Goal: Task Accomplishment & Management: Manage account settings

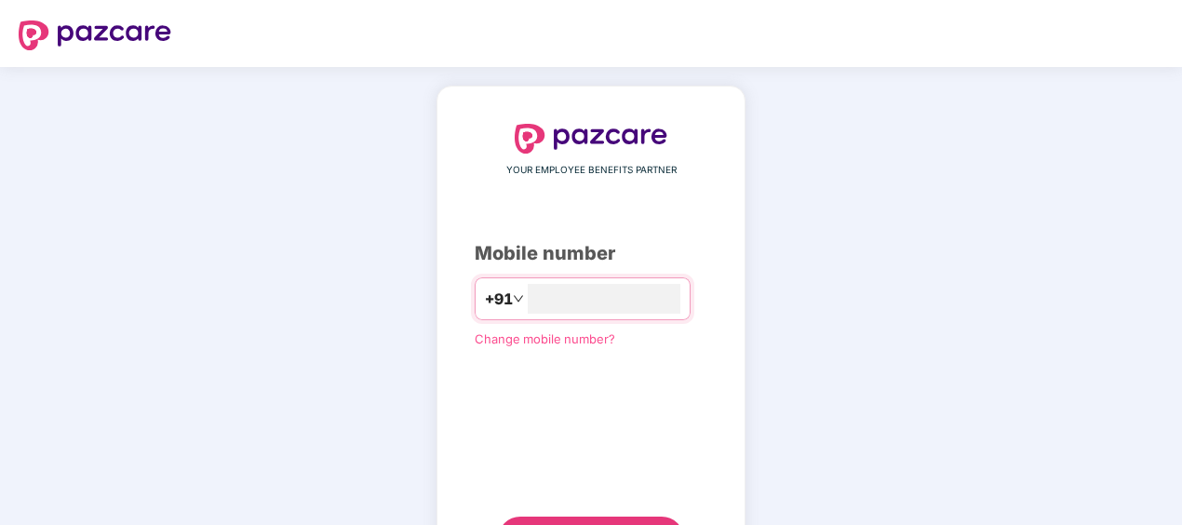
type input "**********"
click at [445, 393] on div "**********" at bounding box center [591, 343] width 309 height 514
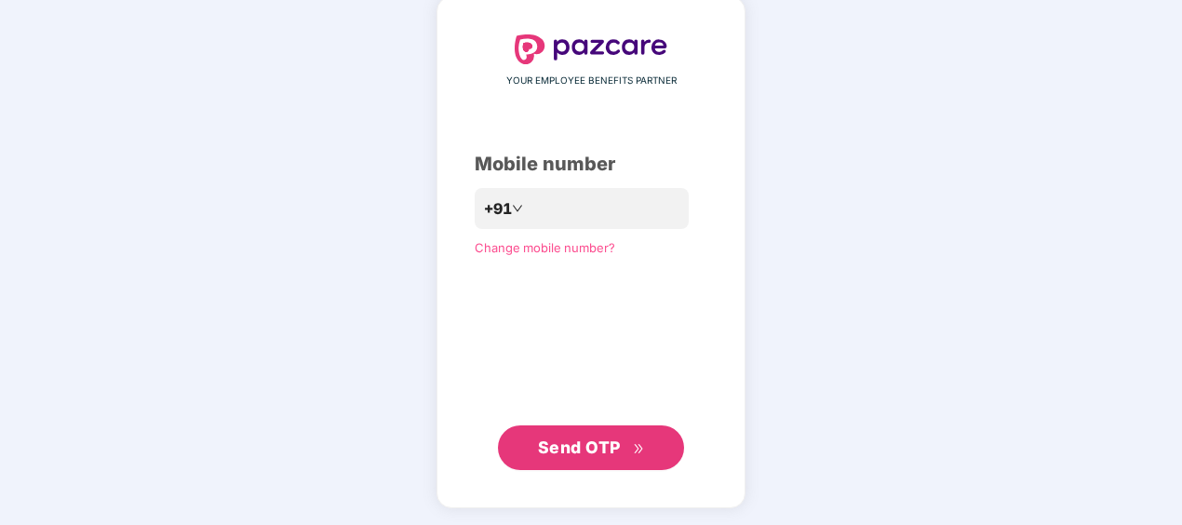
click at [590, 467] on button "Send OTP" at bounding box center [591, 447] width 186 height 45
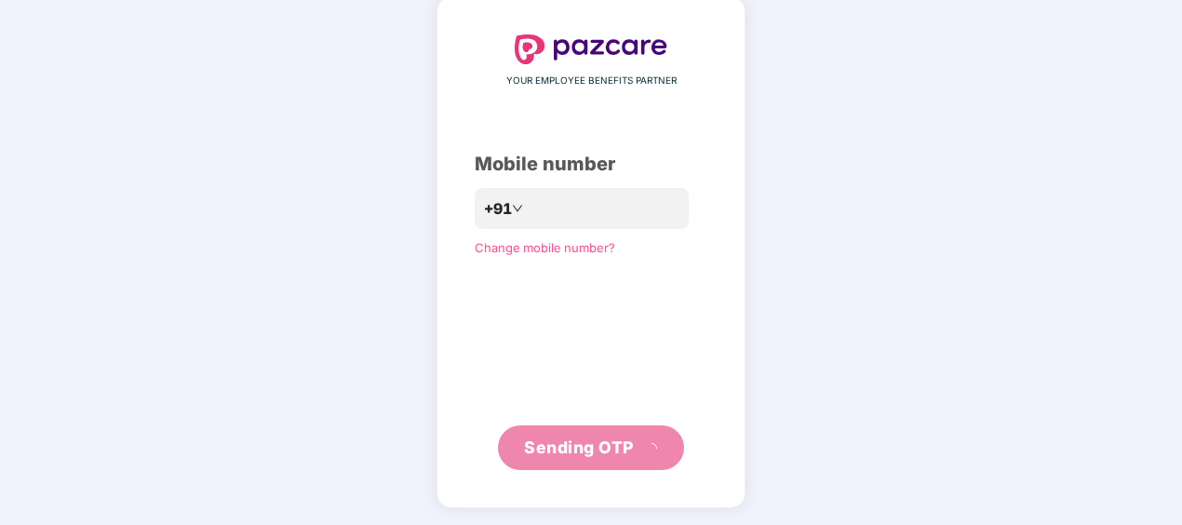
scroll to position [82, 0]
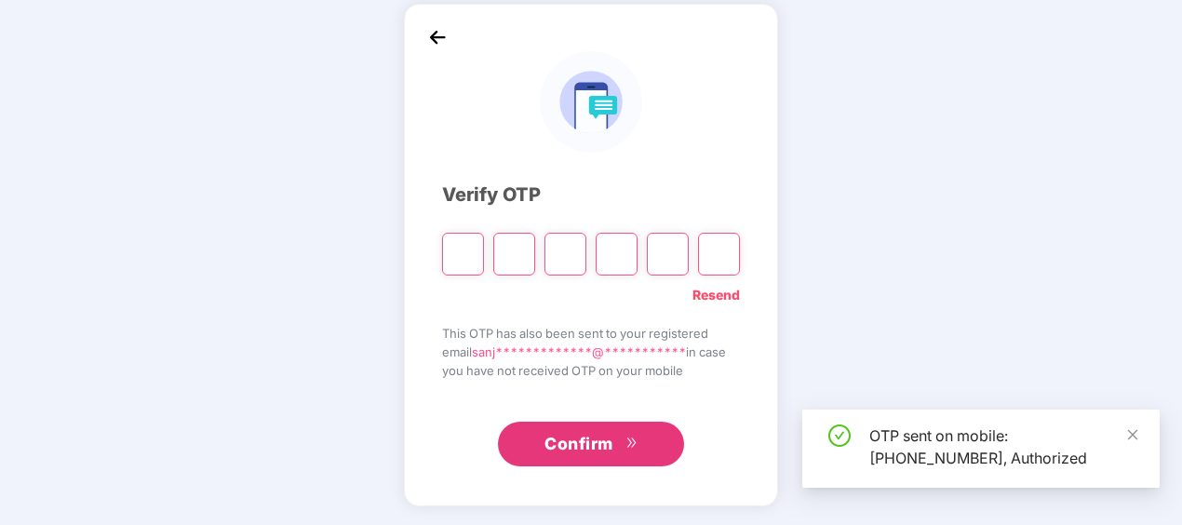
type input "*"
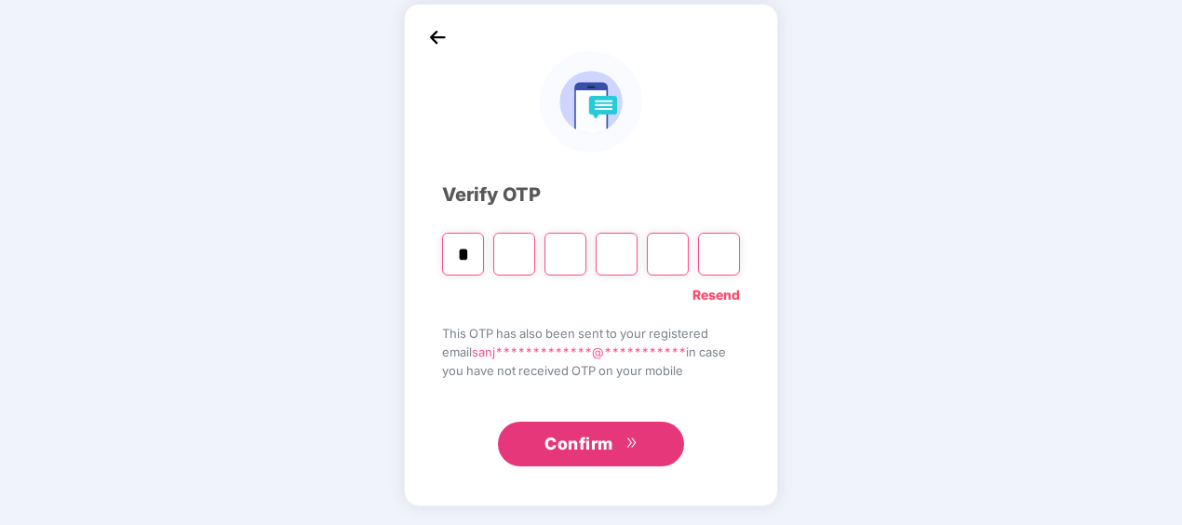
type input "*"
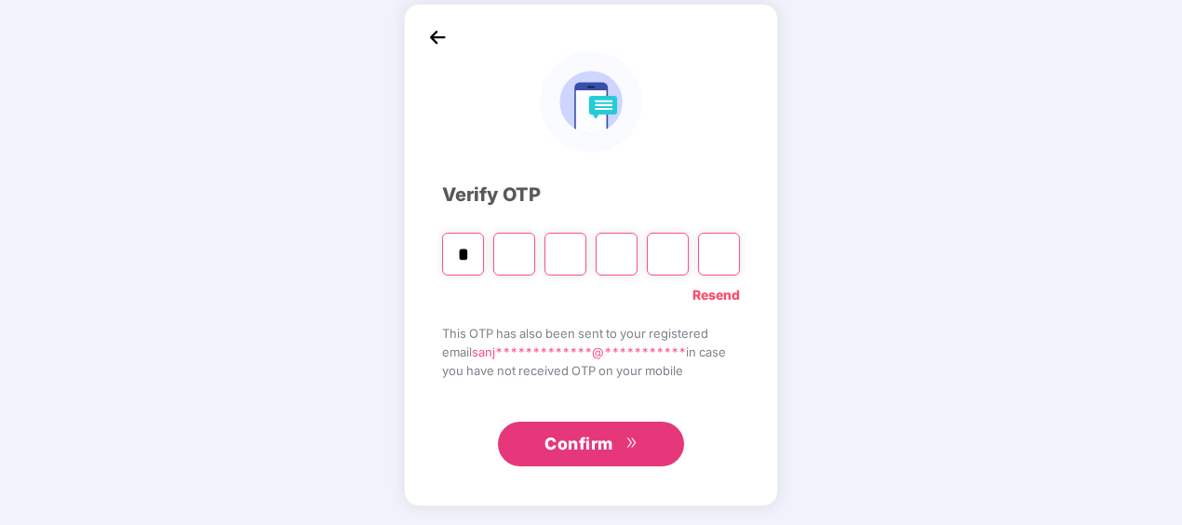
type input "*"
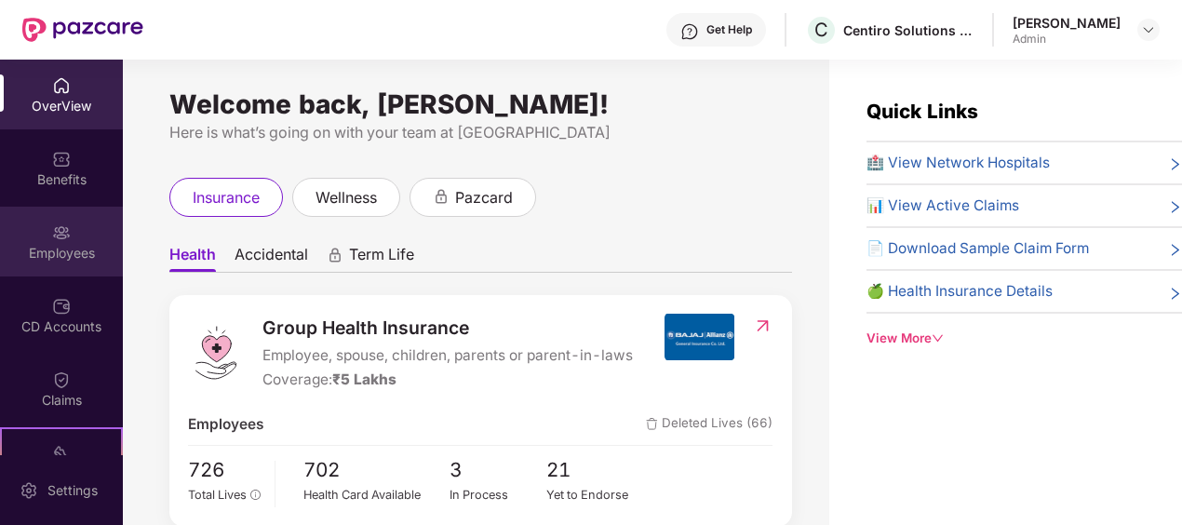
click at [87, 244] on div "Employees" at bounding box center [61, 253] width 123 height 19
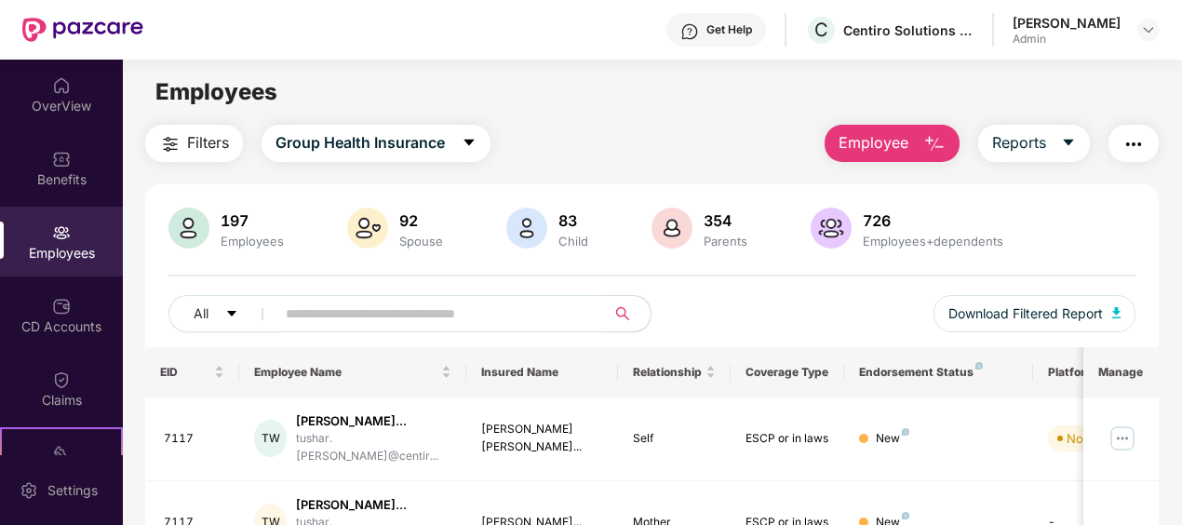
click at [446, 323] on input "text" at bounding box center [433, 314] width 295 height 28
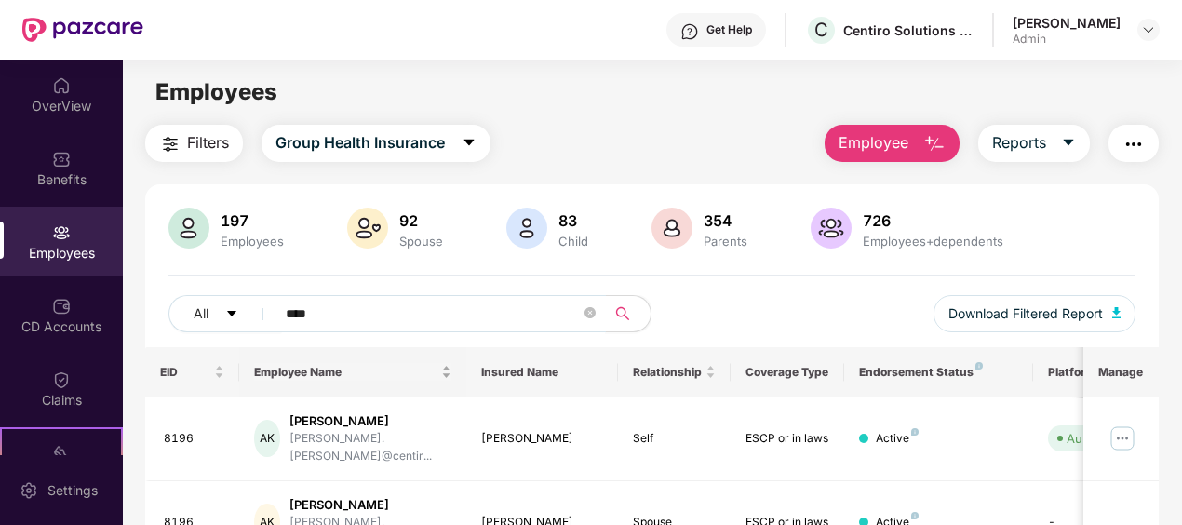
scroll to position [93, 0]
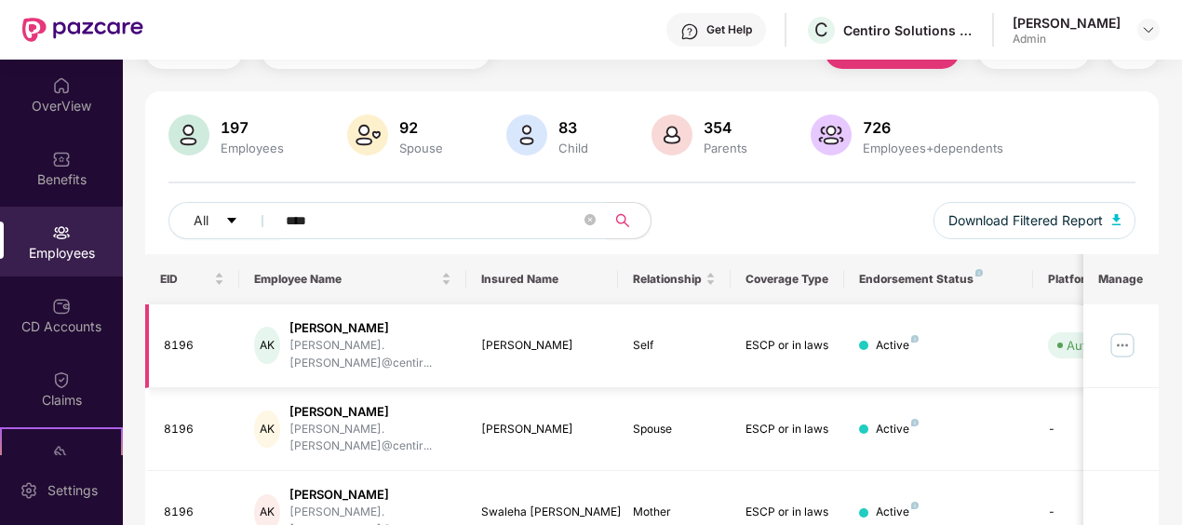
type input "****"
click at [1125, 331] on img at bounding box center [1123, 345] width 30 height 30
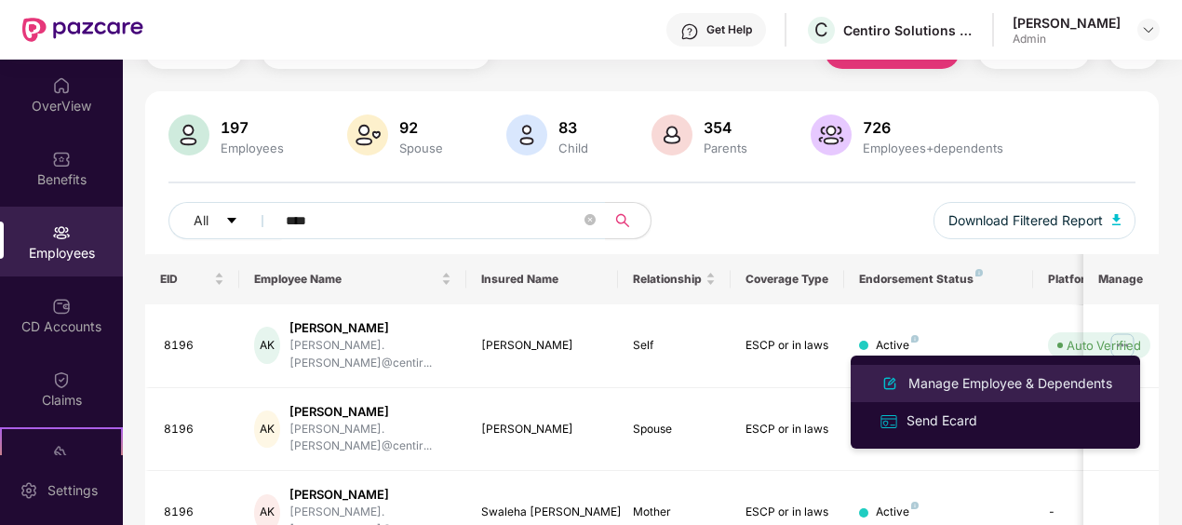
click at [990, 388] on div "Manage Employee & Dependents" at bounding box center [1010, 383] width 211 height 20
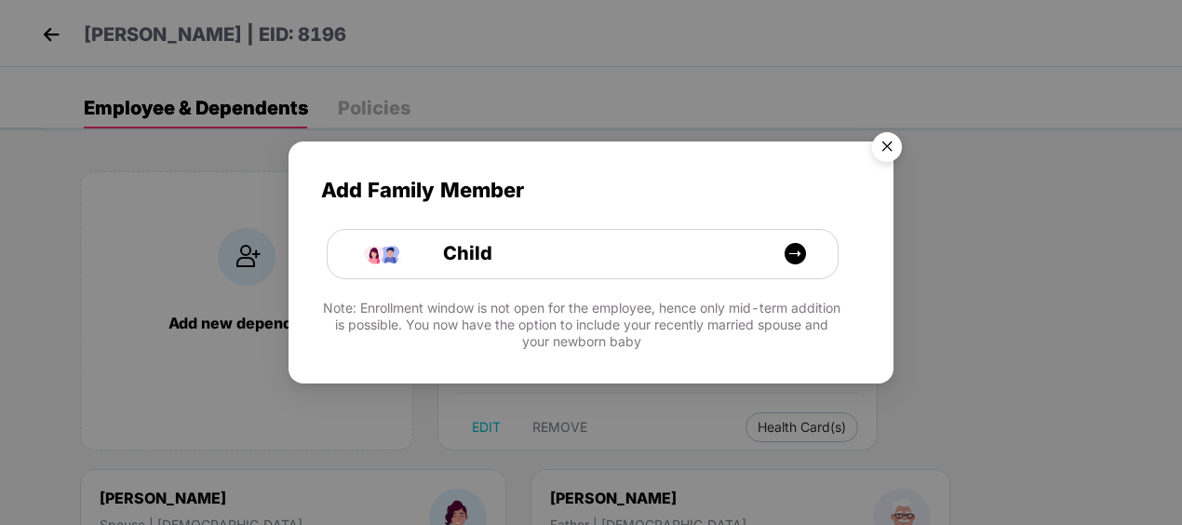
click at [886, 143] on img "Close" at bounding box center [887, 150] width 52 height 52
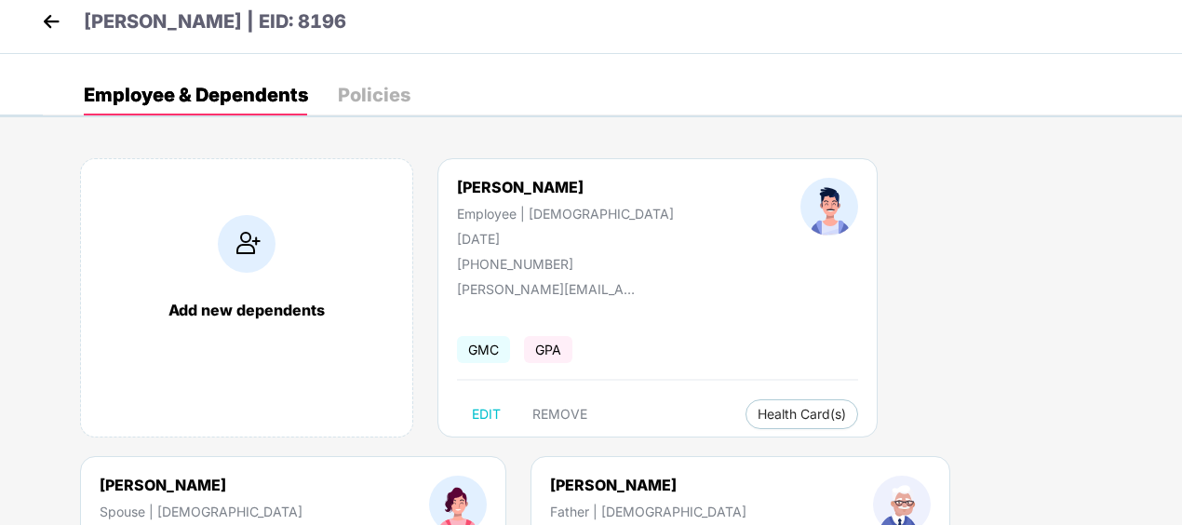
scroll to position [93, 0]
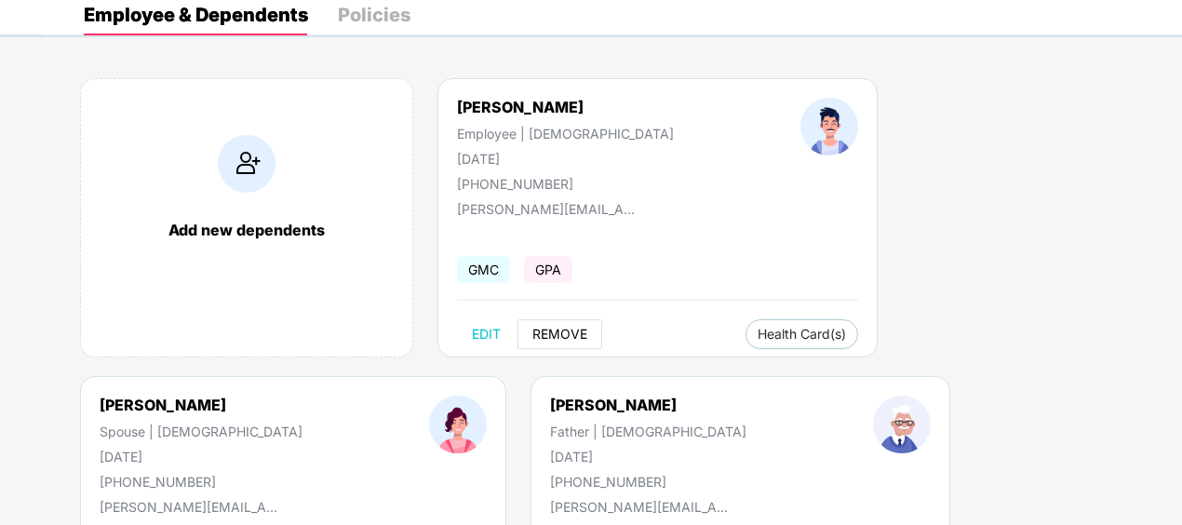
click at [590, 330] on button "REMOVE" at bounding box center [560, 334] width 85 height 30
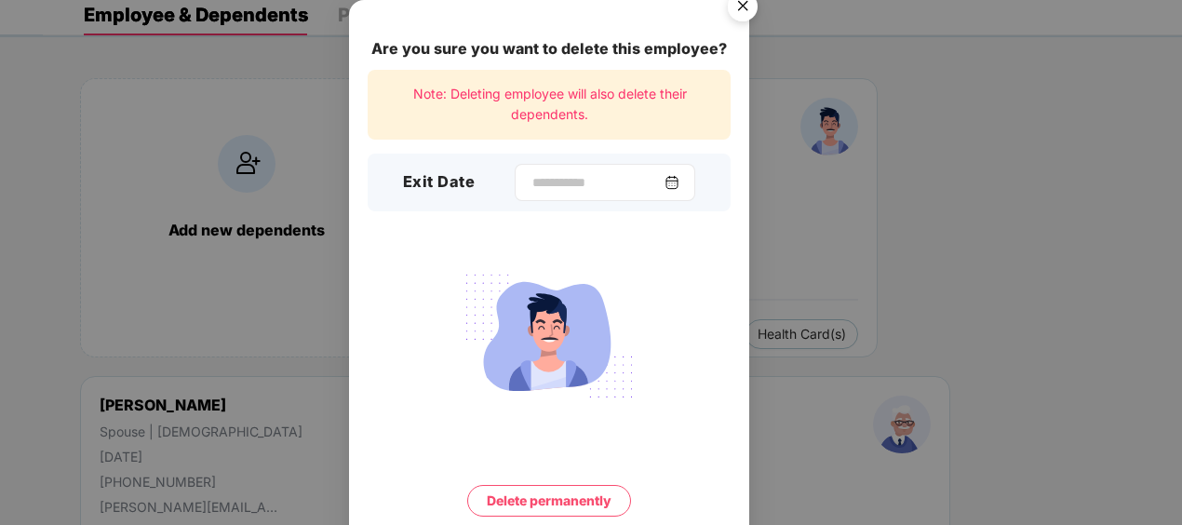
click at [680, 187] on img at bounding box center [672, 182] width 15 height 15
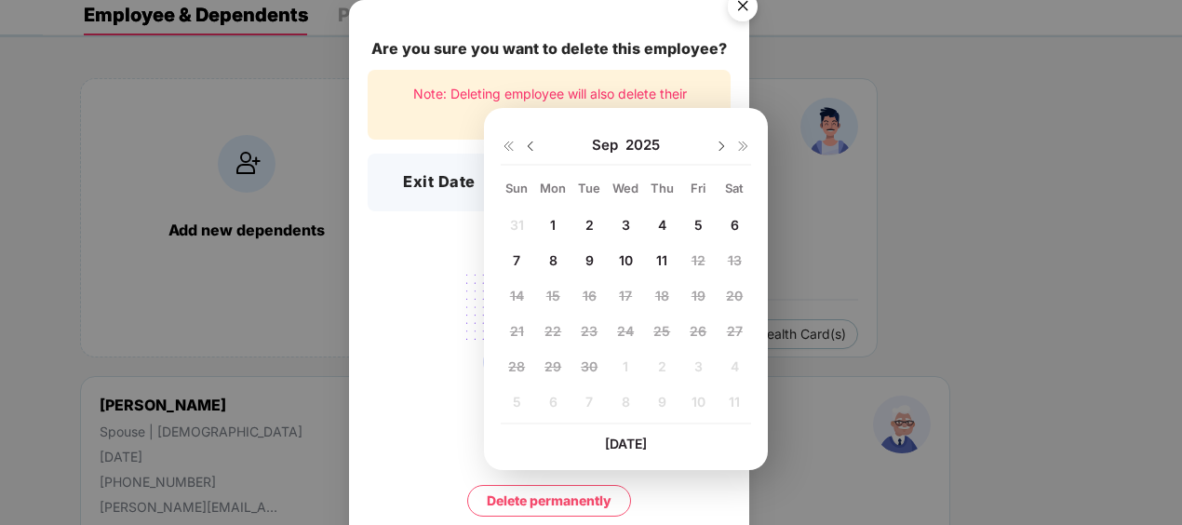
click at [657, 258] on span "11" at bounding box center [661, 260] width 11 height 16
type input "**********"
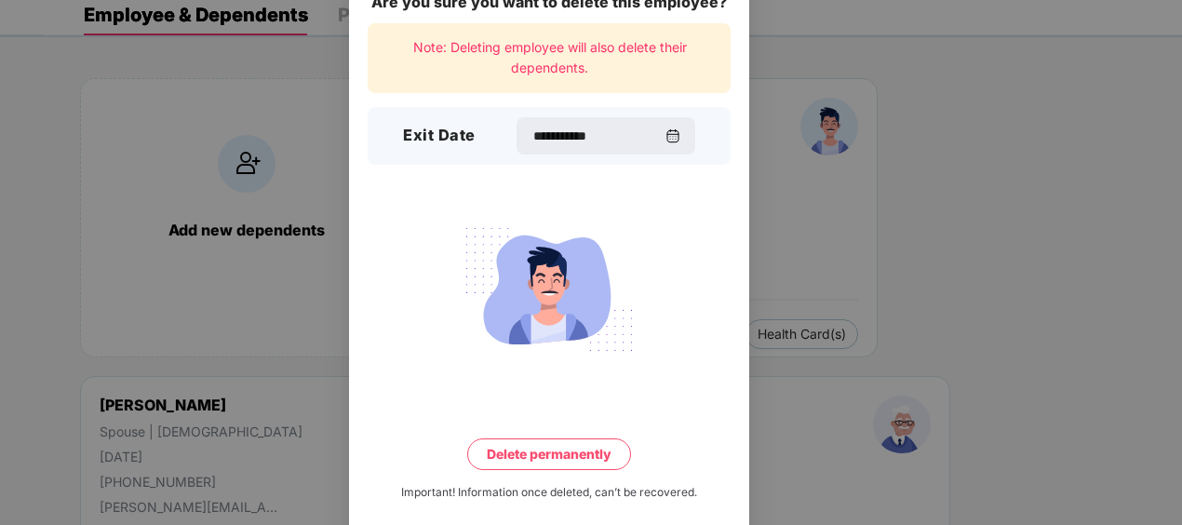
scroll to position [69, 0]
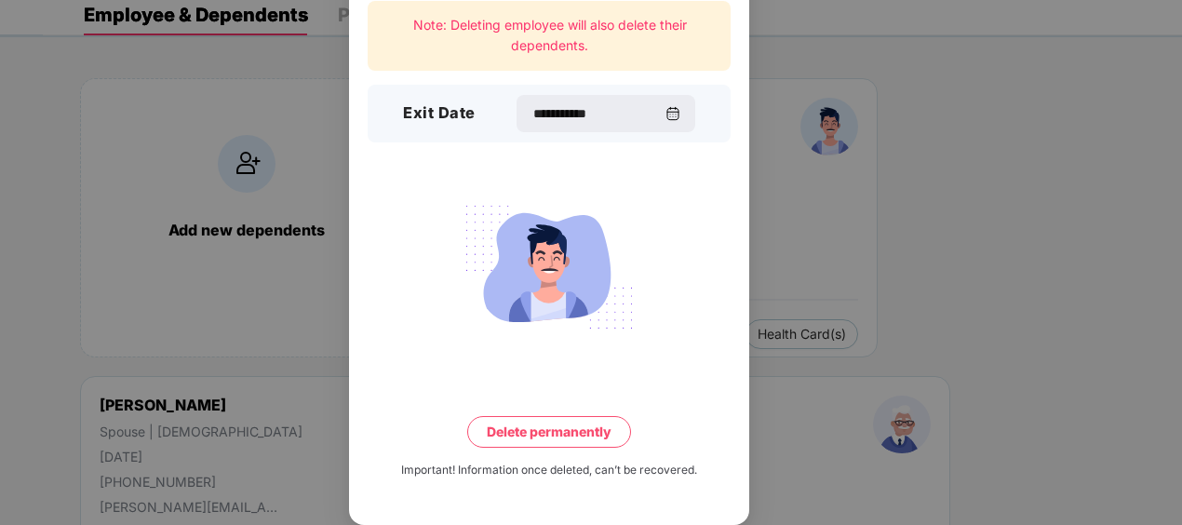
click at [586, 426] on button "Delete permanently" at bounding box center [549, 432] width 164 height 32
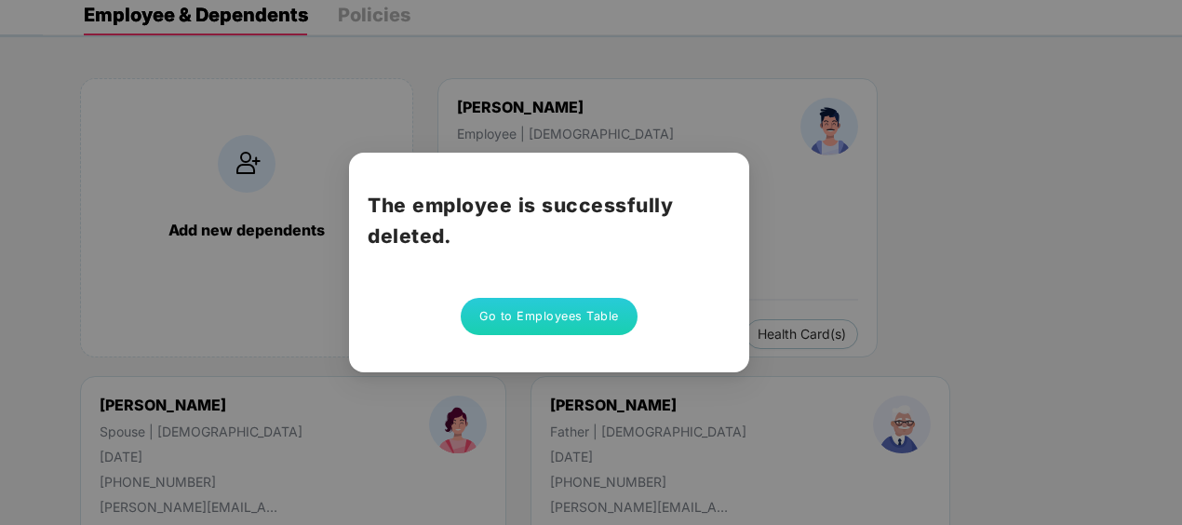
click at [572, 316] on button "Go to Employees Table" at bounding box center [549, 316] width 177 height 37
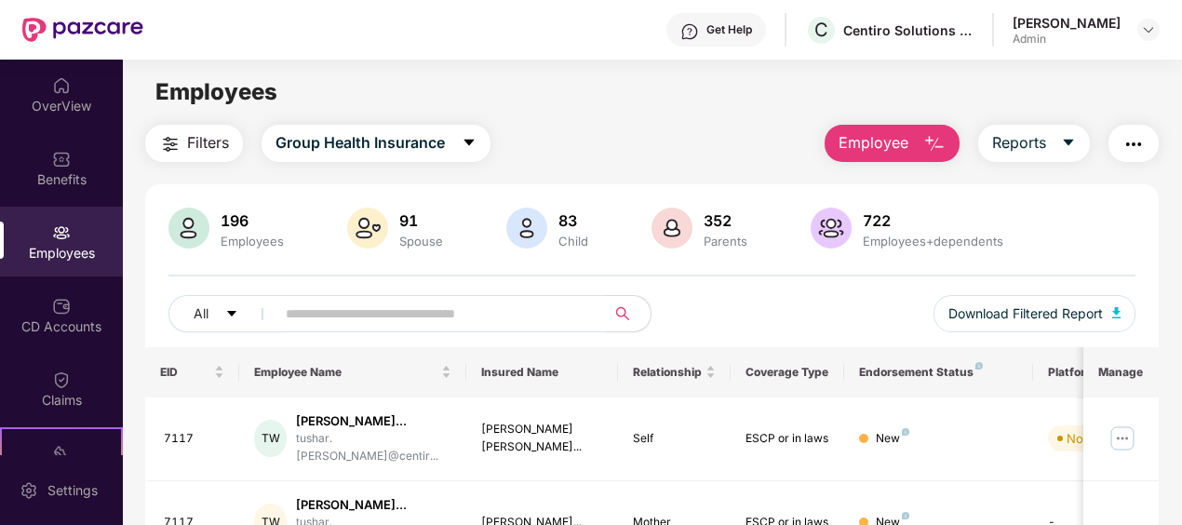
click at [447, 311] on input "text" at bounding box center [433, 314] width 295 height 28
type input "******"
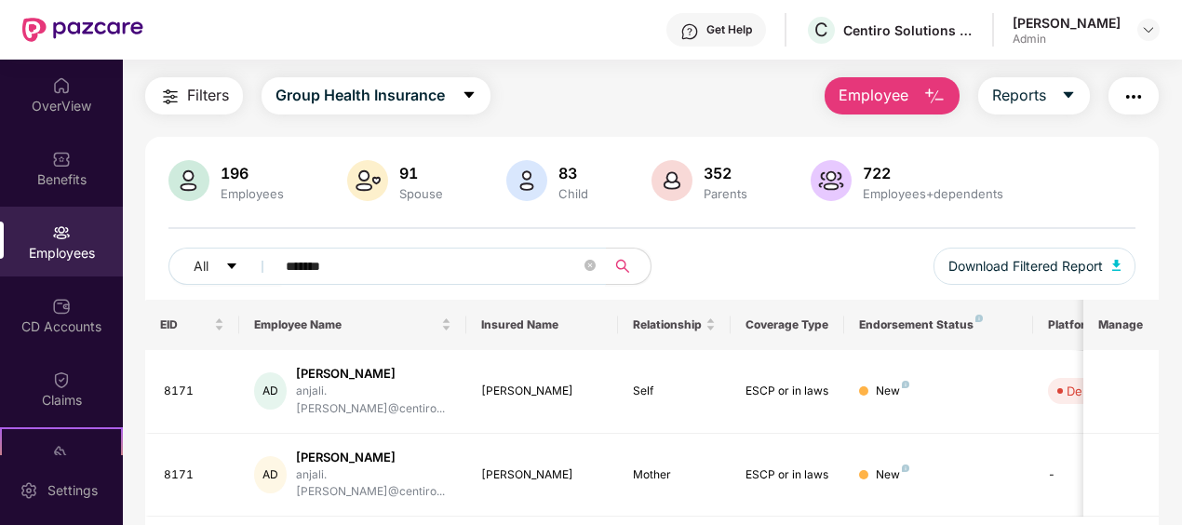
scroll to position [74, 0]
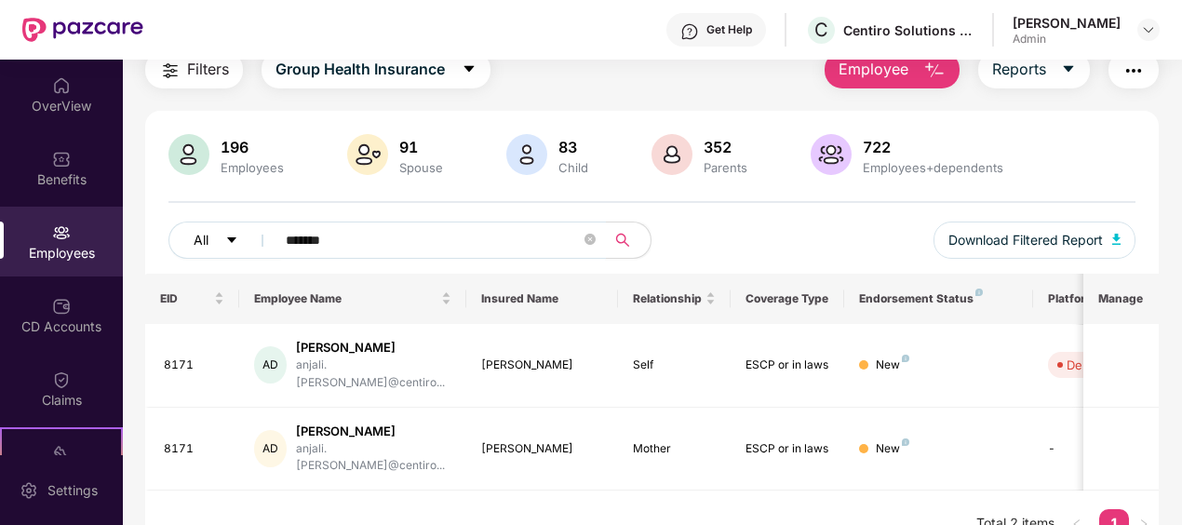
drag, startPoint x: 358, startPoint y: 234, endPoint x: 226, endPoint y: 232, distance: 132.2
click at [226, 232] on div "All ******" at bounding box center [410, 240] width 484 height 37
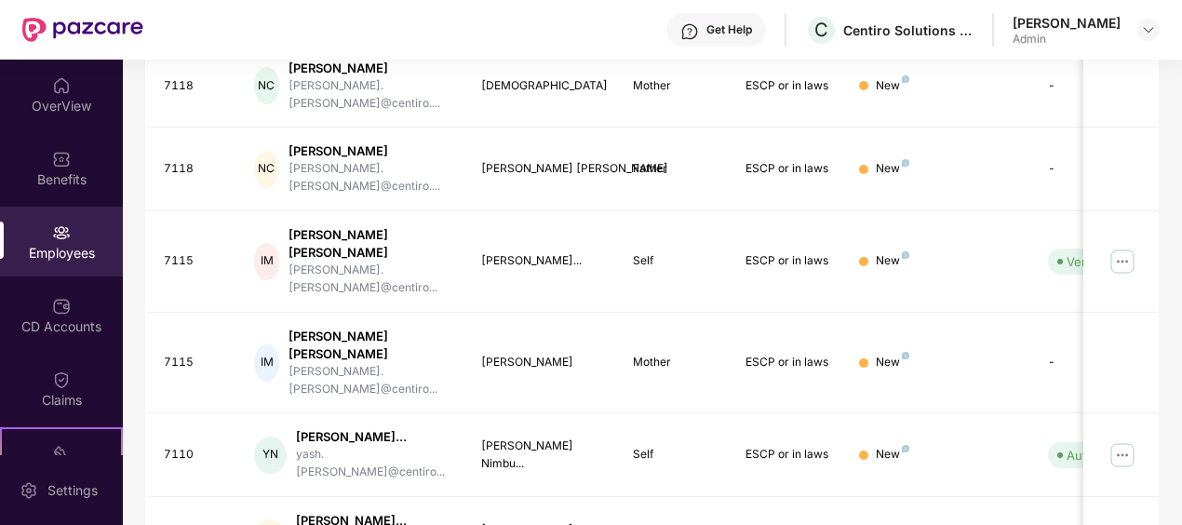
scroll to position [693, 0]
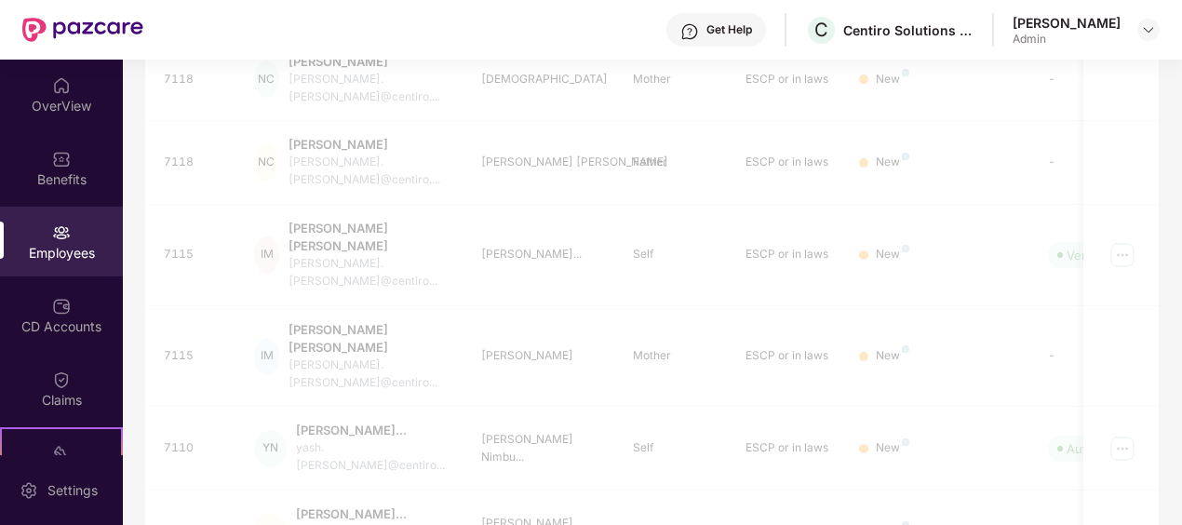
scroll to position [74, 0]
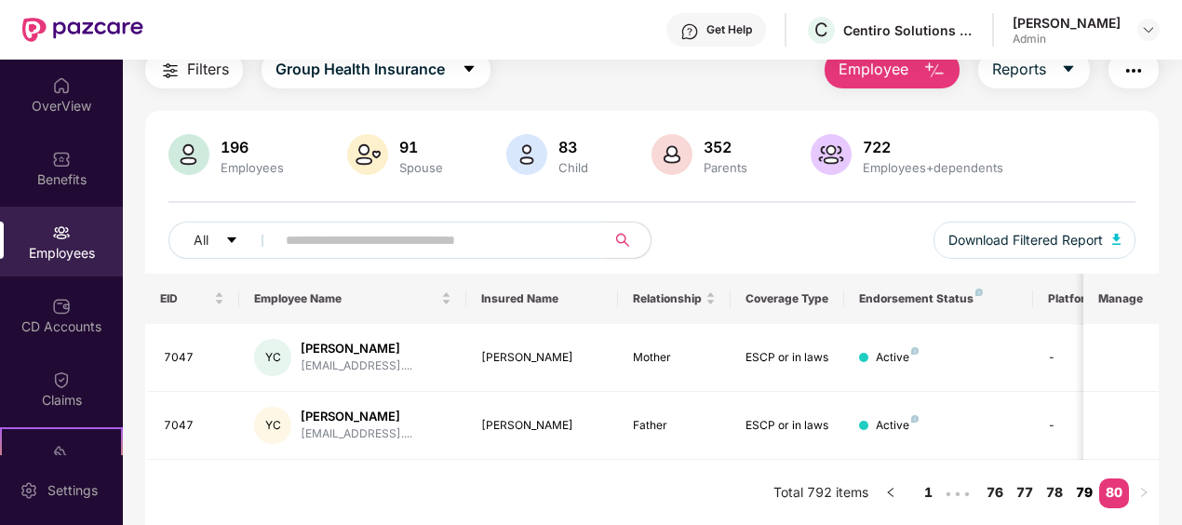
click at [1097, 493] on link "79" at bounding box center [1085, 492] width 30 height 28
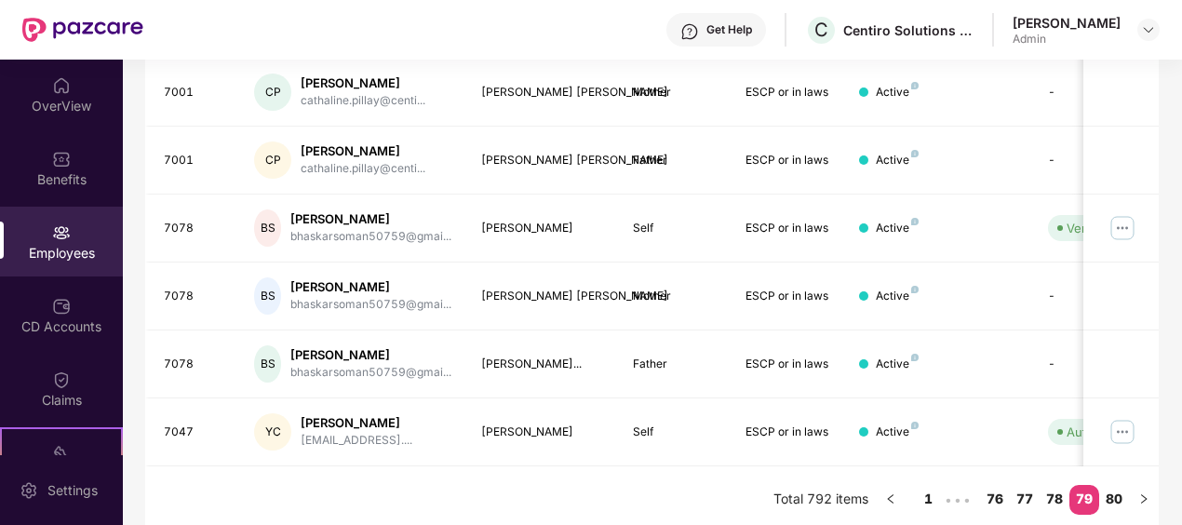
scroll to position [614, 0]
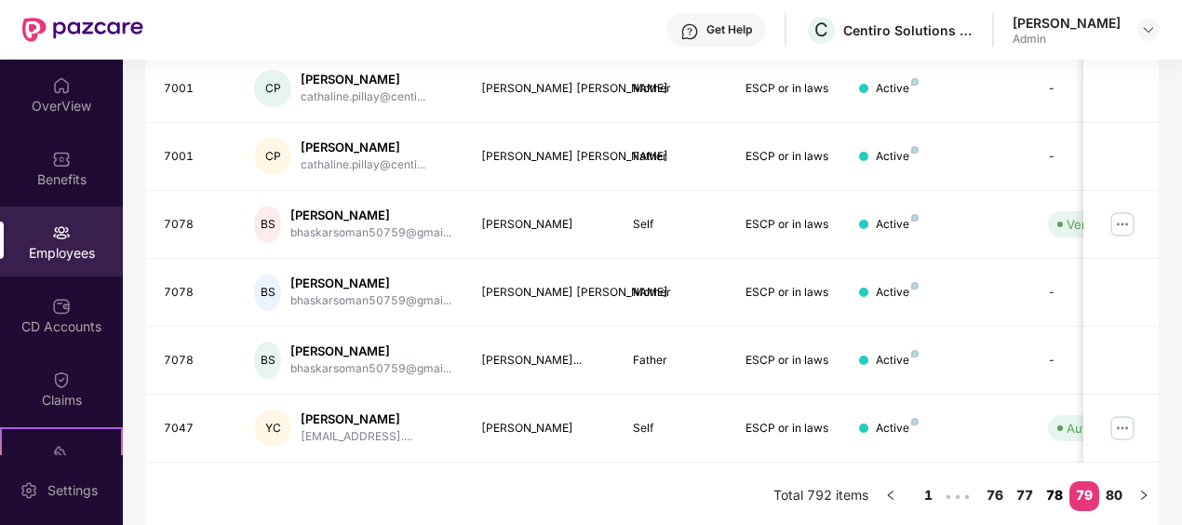
click at [1065, 502] on link "78" at bounding box center [1055, 495] width 30 height 28
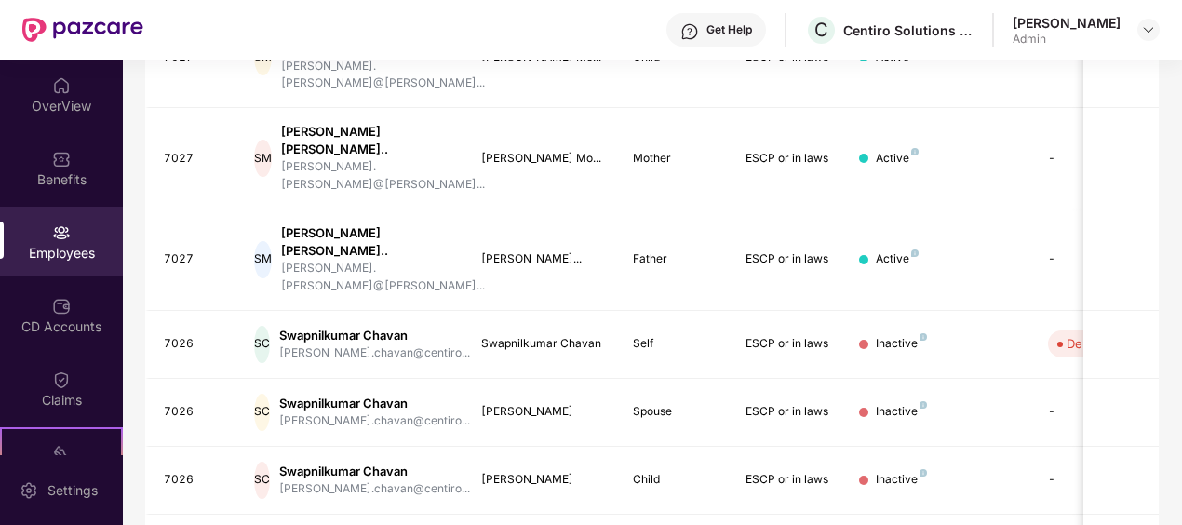
scroll to position [678, 0]
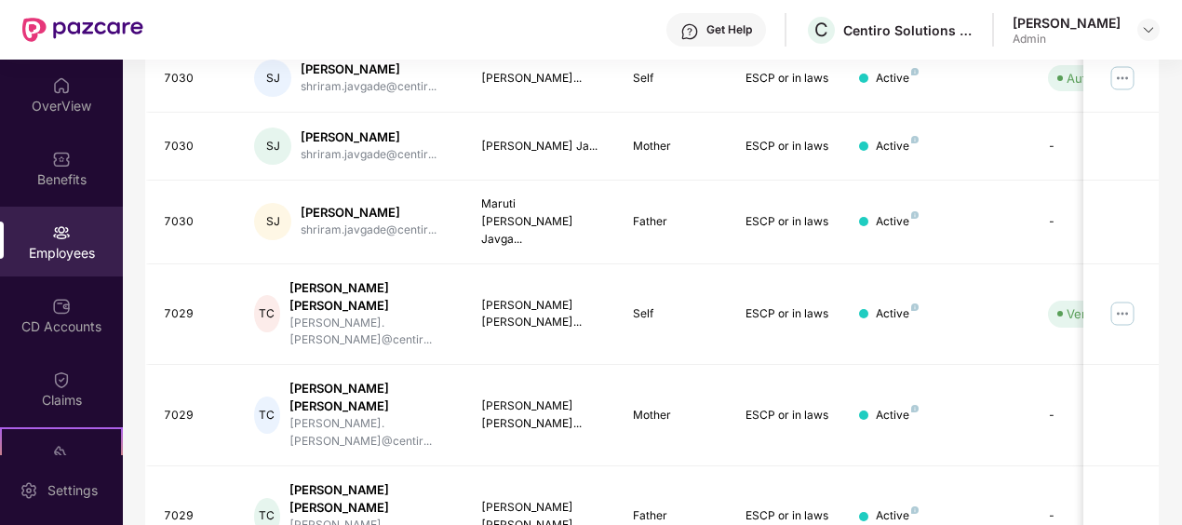
scroll to position [631, 0]
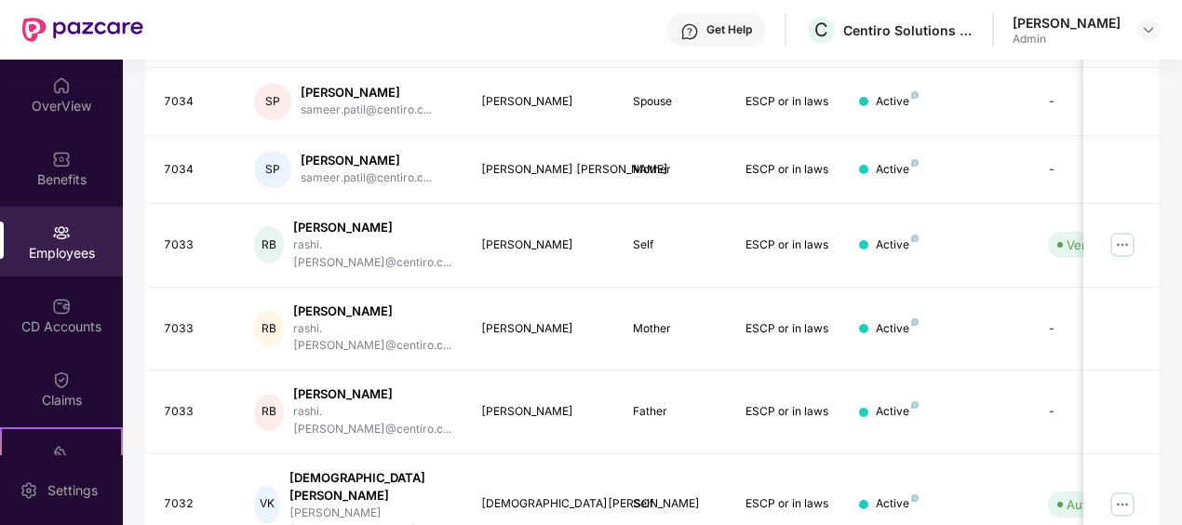
scroll to position [614, 0]
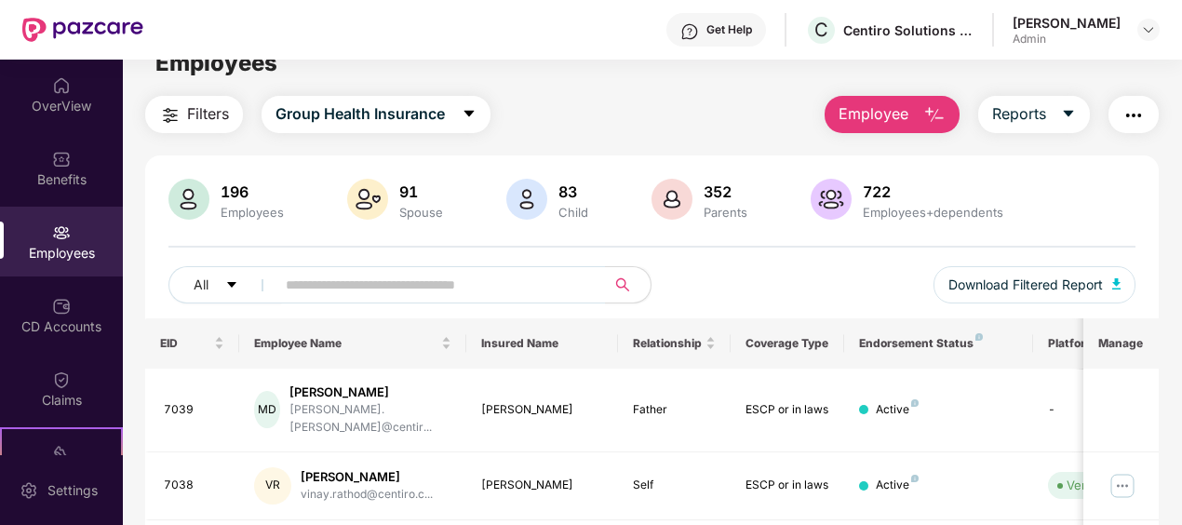
scroll to position [0, 0]
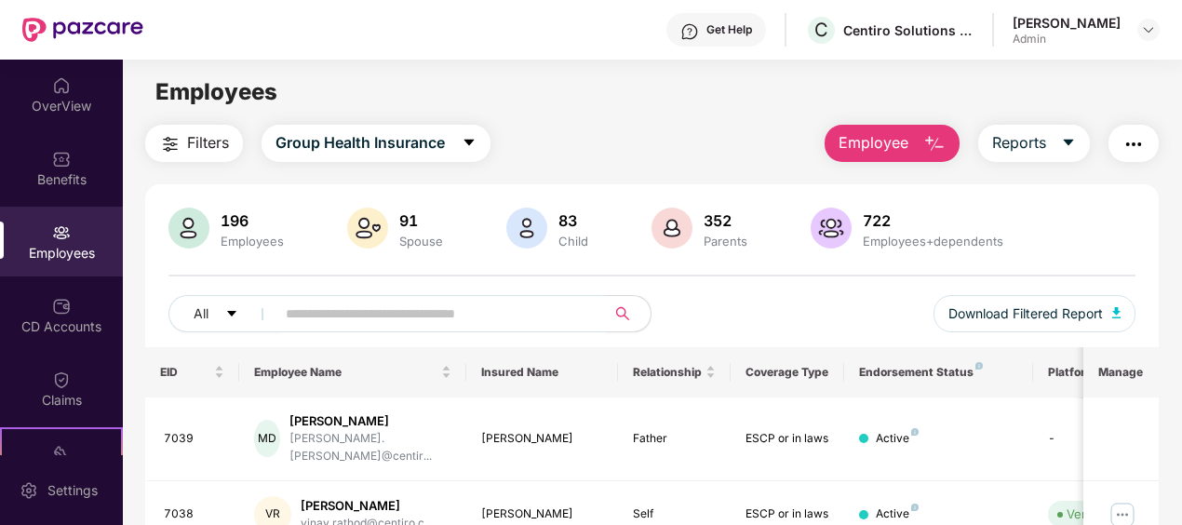
click at [440, 238] on div "Spouse" at bounding box center [421, 241] width 51 height 15
click at [540, 226] on img at bounding box center [526, 228] width 41 height 41
click at [566, 222] on div "83" at bounding box center [573, 220] width 37 height 19
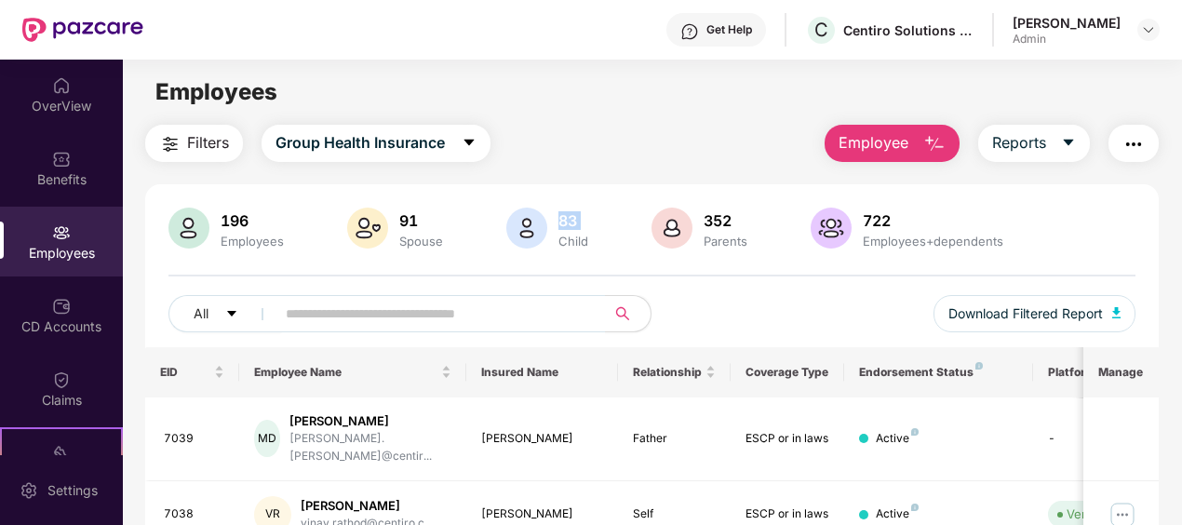
click at [573, 227] on div "83" at bounding box center [573, 220] width 37 height 19
click at [1065, 150] on span "caret-down" at bounding box center [1068, 143] width 15 height 17
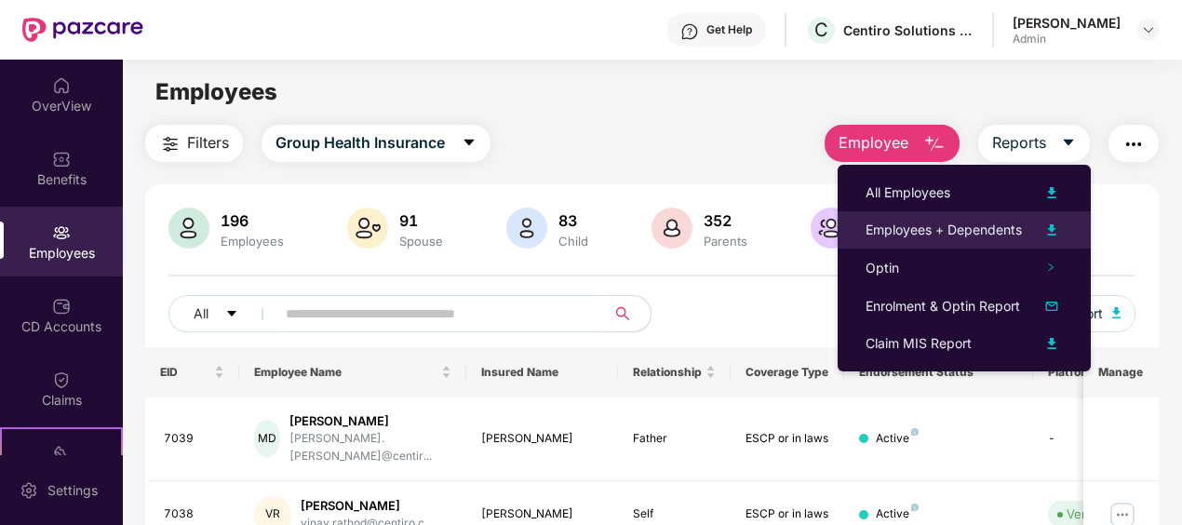
click at [938, 235] on div "Employees + Dependents" at bounding box center [944, 230] width 156 height 20
